Goal: Task Accomplishment & Management: Use online tool/utility

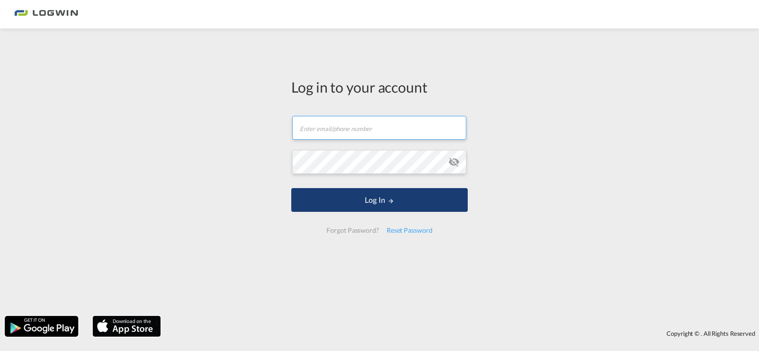
type input "[PERSON_NAME][EMAIL_ADDRESS][PERSON_NAME][DOMAIN_NAME]"
click at [342, 199] on button "Log In" at bounding box center [379, 200] width 177 height 24
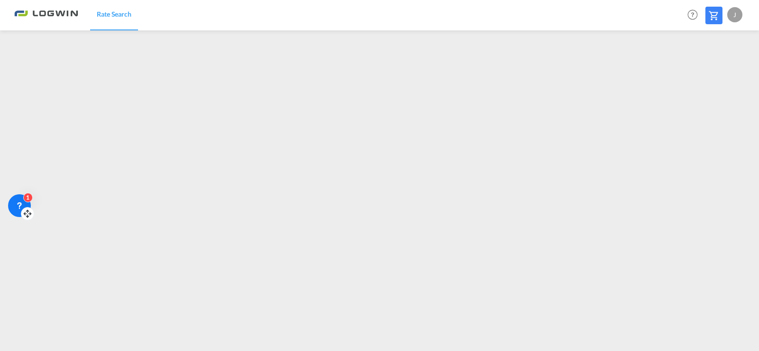
click at [18, 197] on div "1" at bounding box center [19, 205] width 23 height 23
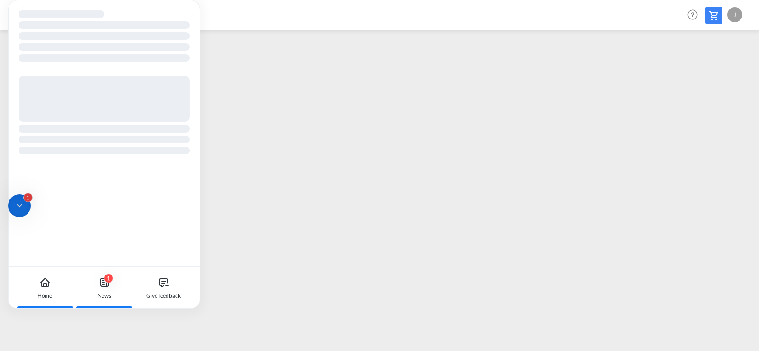
click at [107, 299] on div "News" at bounding box center [104, 295] width 14 height 9
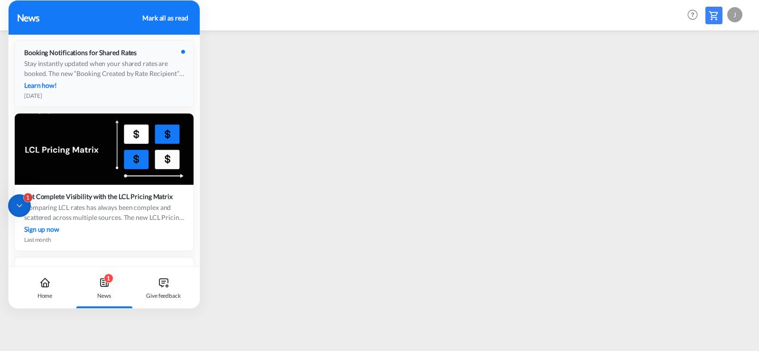
click at [158, 54] on div "Booking Notifications for Shared Rates" at bounding box center [104, 52] width 160 height 8
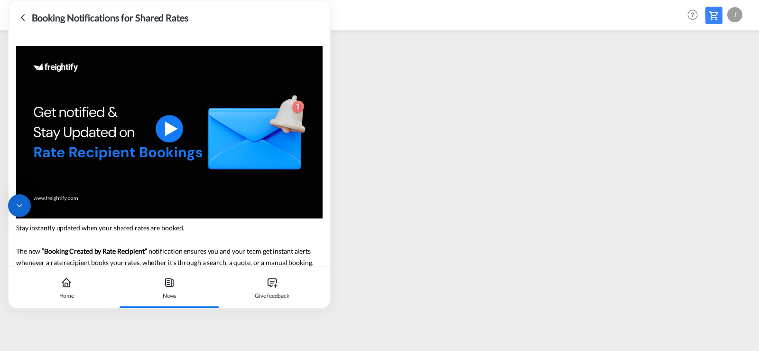
click at [23, 204] on icon at bounding box center [19, 205] width 9 height 9
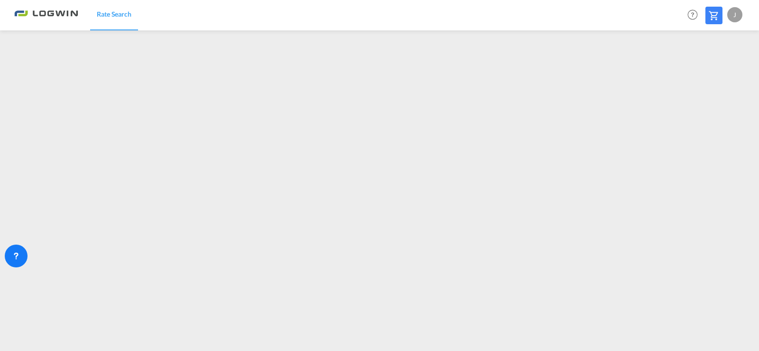
drag, startPoint x: 29, startPoint y: 213, endPoint x: 0, endPoint y: 261, distance: 55.8
click at [0, 262] on html "Rate Search Rate Search Help Resources Product Release J My Profile Logout" at bounding box center [379, 175] width 759 height 351
drag, startPoint x: 24, startPoint y: 272, endPoint x: 28, endPoint y: 338, distance: 66.1
click at [28, 338] on icon at bounding box center [27, 342] width 9 height 9
click at [28, 338] on icon at bounding box center [28, 338] width 9 height 9
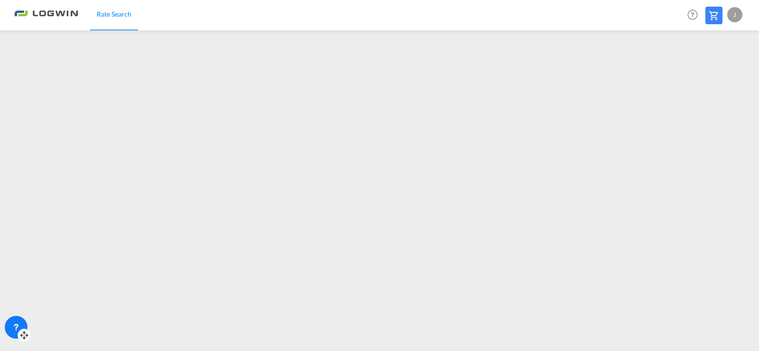
click at [19, 335] on div at bounding box center [24, 334] width 13 height 13
click at [15, 322] on icon at bounding box center [15, 326] width 9 height 9
